Goal: Information Seeking & Learning: Learn about a topic

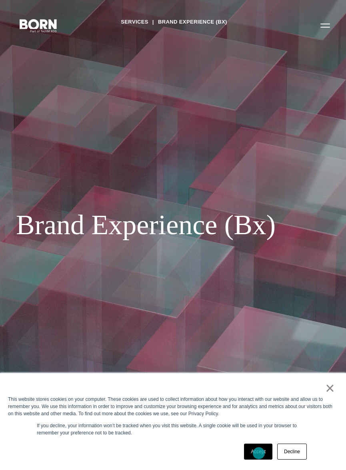
click at [258, 453] on link "Accept" at bounding box center [258, 452] width 28 height 16
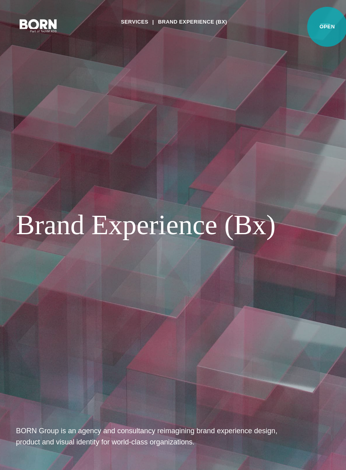
click at [327, 27] on button "Primary Menu" at bounding box center [325, 25] width 19 height 17
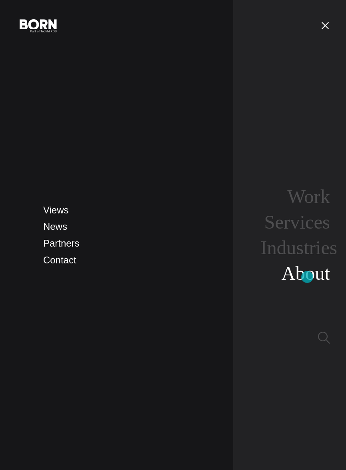
click at [307, 277] on link "About" at bounding box center [306, 274] width 48 height 22
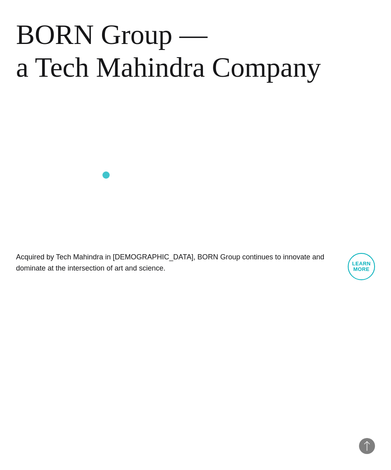
scroll to position [646, 0]
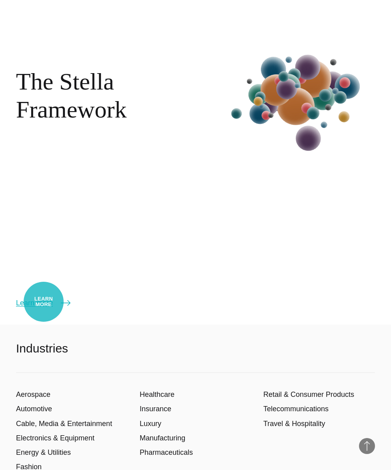
click at [44, 302] on link "Learn more" at bounding box center [43, 303] width 54 height 11
